Goal: Task Accomplishment & Management: Manage account settings

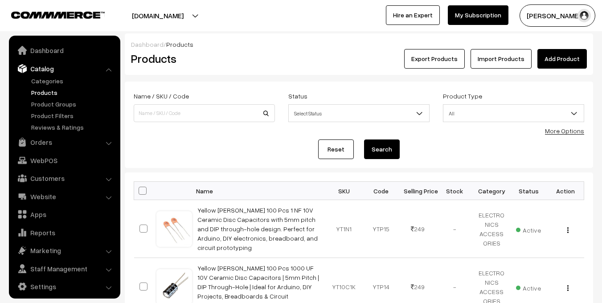
scroll to position [5, 0]
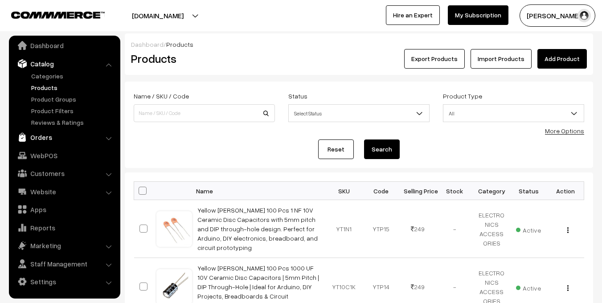
click at [44, 137] on link "Orders" at bounding box center [64, 137] width 106 height 16
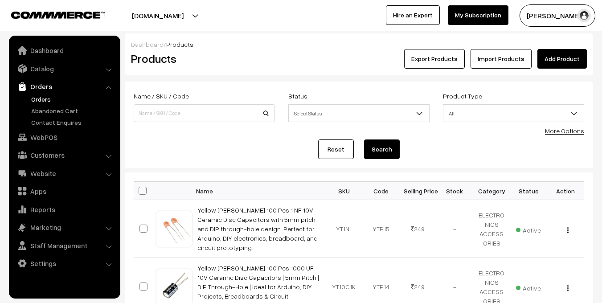
click at [39, 99] on link "Orders" at bounding box center [73, 98] width 88 height 9
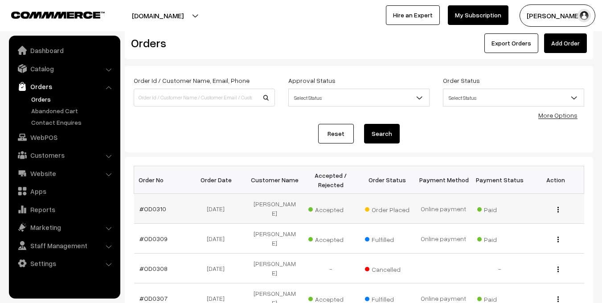
scroll to position [16, 0]
click at [156, 206] on link "#OD0310" at bounding box center [153, 209] width 27 height 8
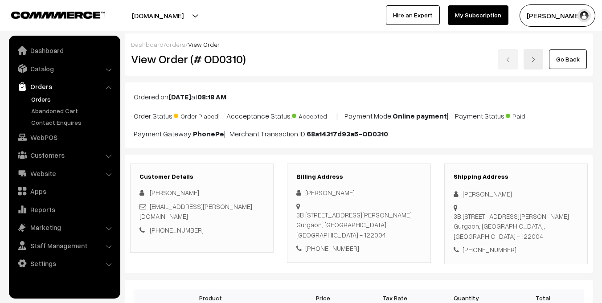
scroll to position [180, 0]
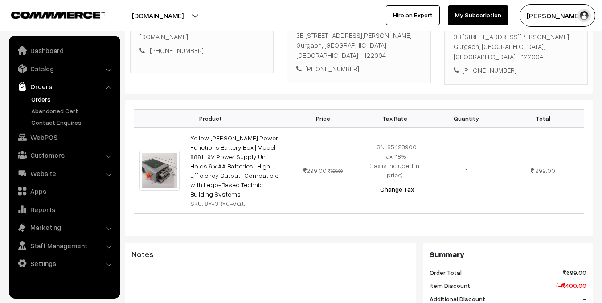
click at [161, 157] on img at bounding box center [160, 171] width 41 height 41
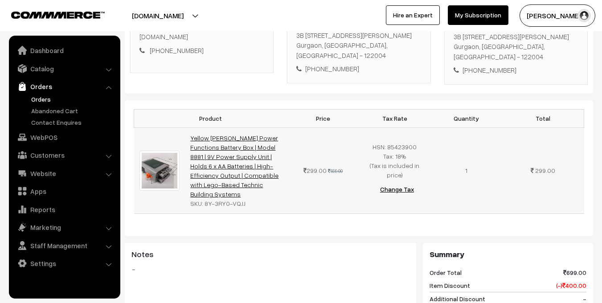
click at [209, 154] on link "Yellow [PERSON_NAME] Power Functions Battery Box | Model 8881 | 9V Power Supply…" at bounding box center [234, 166] width 88 height 64
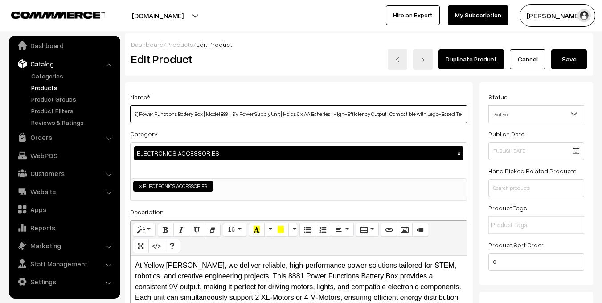
scroll to position [0, 83]
drag, startPoint x: 345, startPoint y: 112, endPoint x: 211, endPoint y: 118, distance: 133.8
click at [211, 118] on input "Yellow [PERSON_NAME] Power Functions Battery Box | Model 8881 | 9V Power Supply…" at bounding box center [298, 114] width 337 height 18
click at [217, 118] on input "Yellow [PERSON_NAME] Power Functions Battery Box | Model 8881 | 9V Power Supply…" at bounding box center [298, 114] width 337 height 18
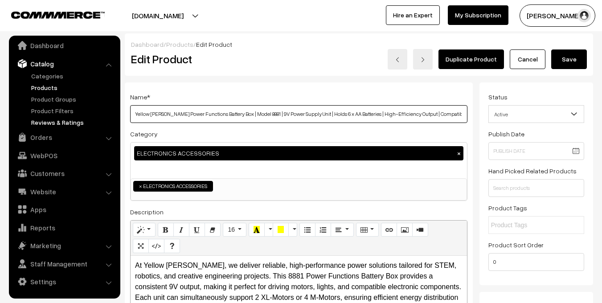
drag, startPoint x: 217, startPoint y: 118, endPoint x: 107, endPoint y: 119, distance: 109.2
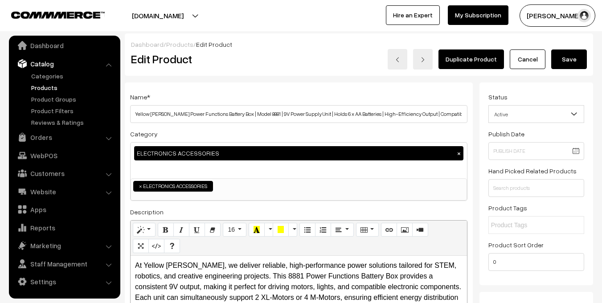
click at [577, 66] on button "Save" at bounding box center [569, 59] width 36 height 20
